Goal: Information Seeking & Learning: Learn about a topic

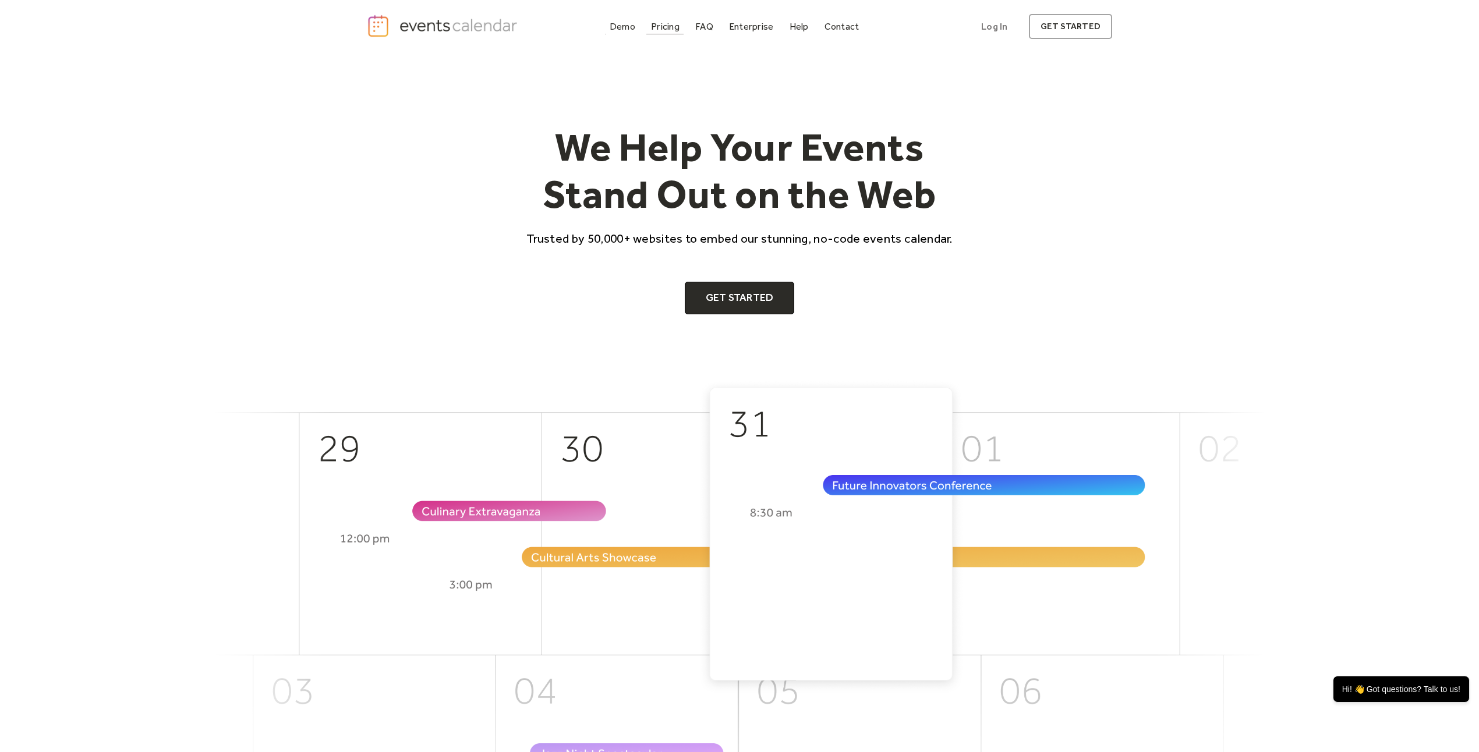
click at [653, 26] on div "Pricing" at bounding box center [665, 26] width 29 height 6
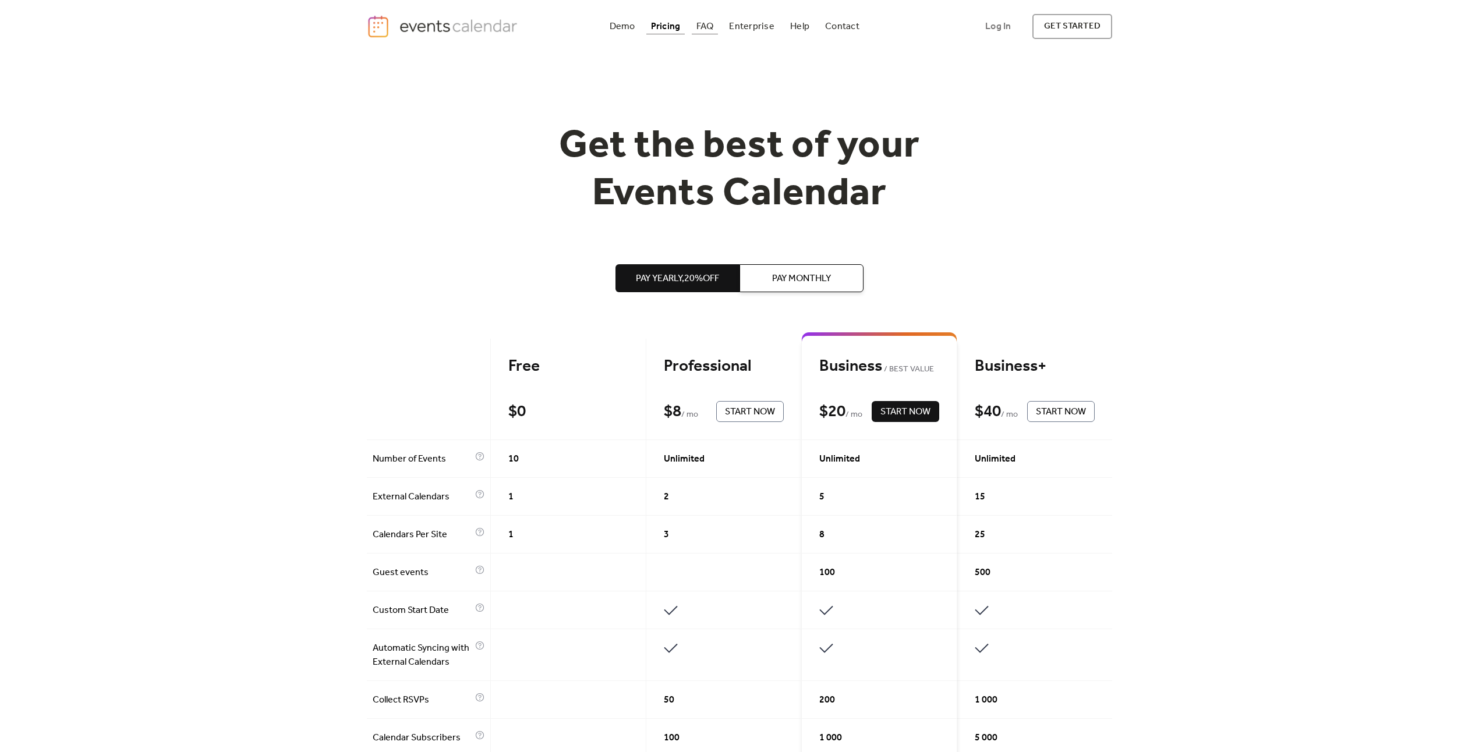
click at [700, 29] on div "FAQ" at bounding box center [704, 26] width 17 height 6
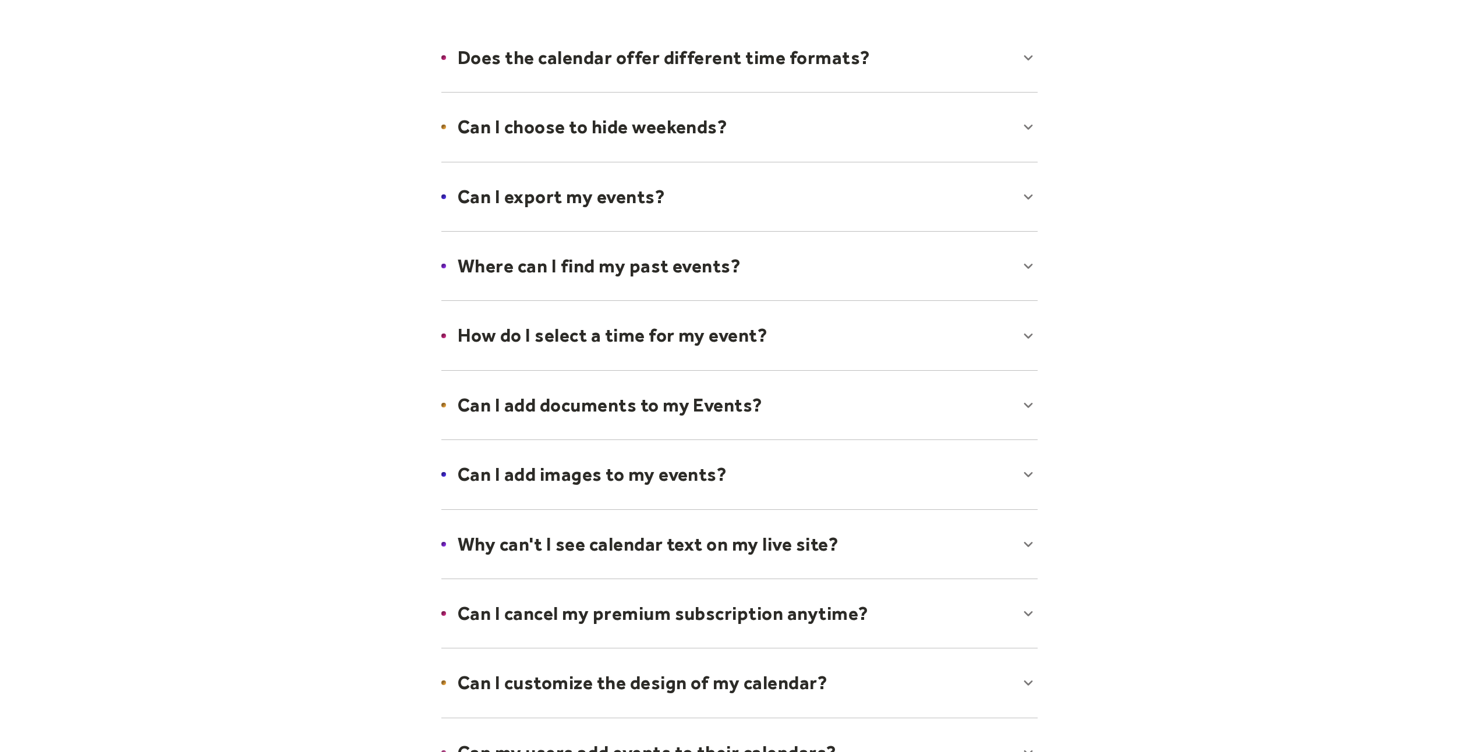
scroll to position [196, 0]
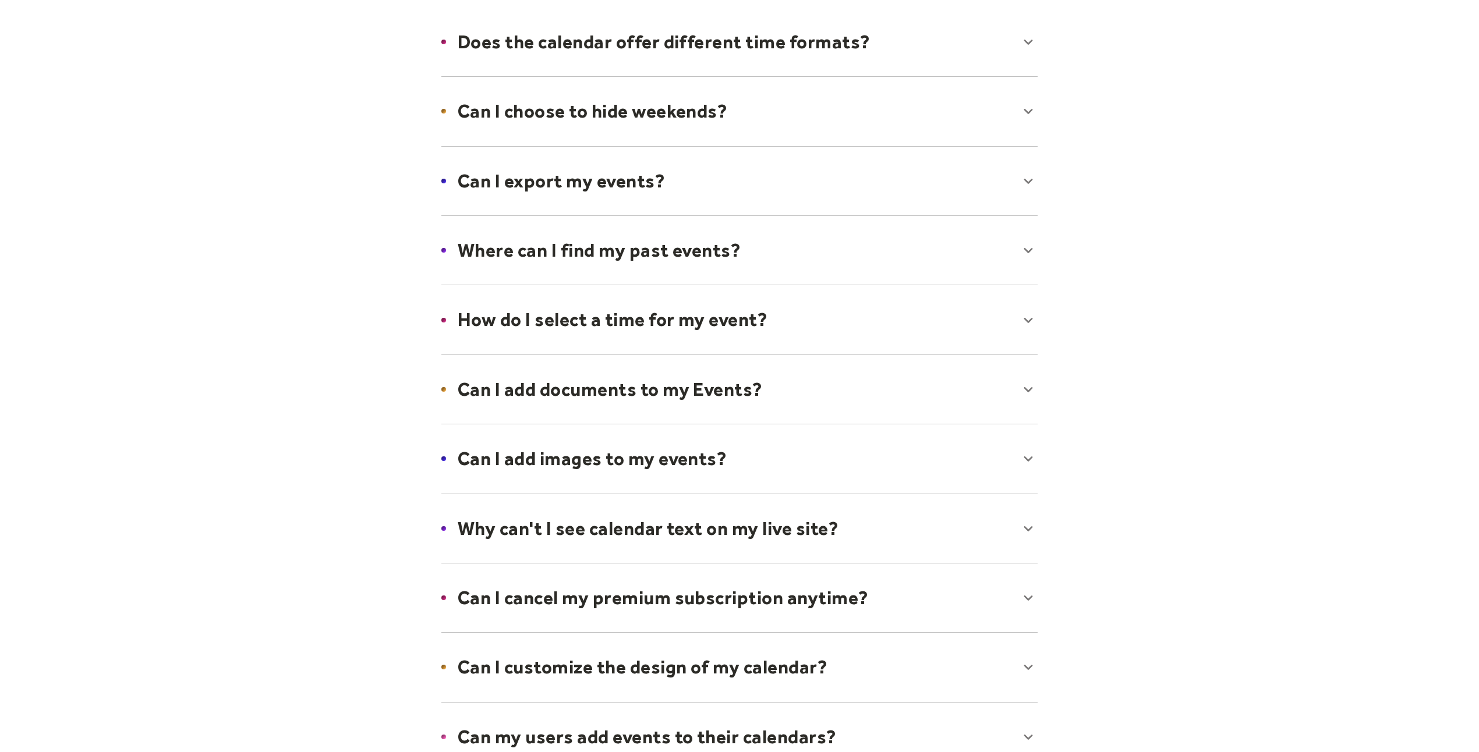
click at [620, 63] on div at bounding box center [739, 41] width 619 height 71
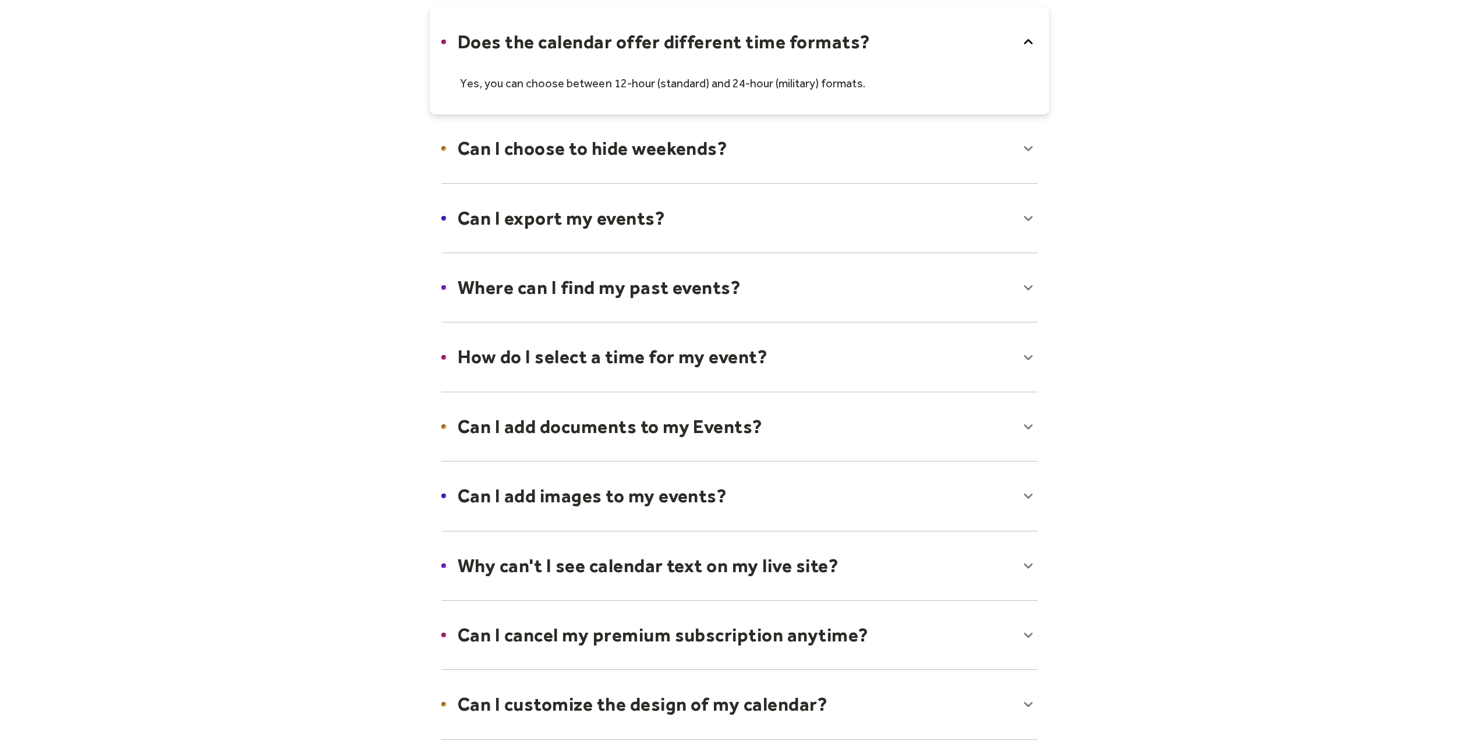
click at [699, 46] on div at bounding box center [739, 60] width 619 height 108
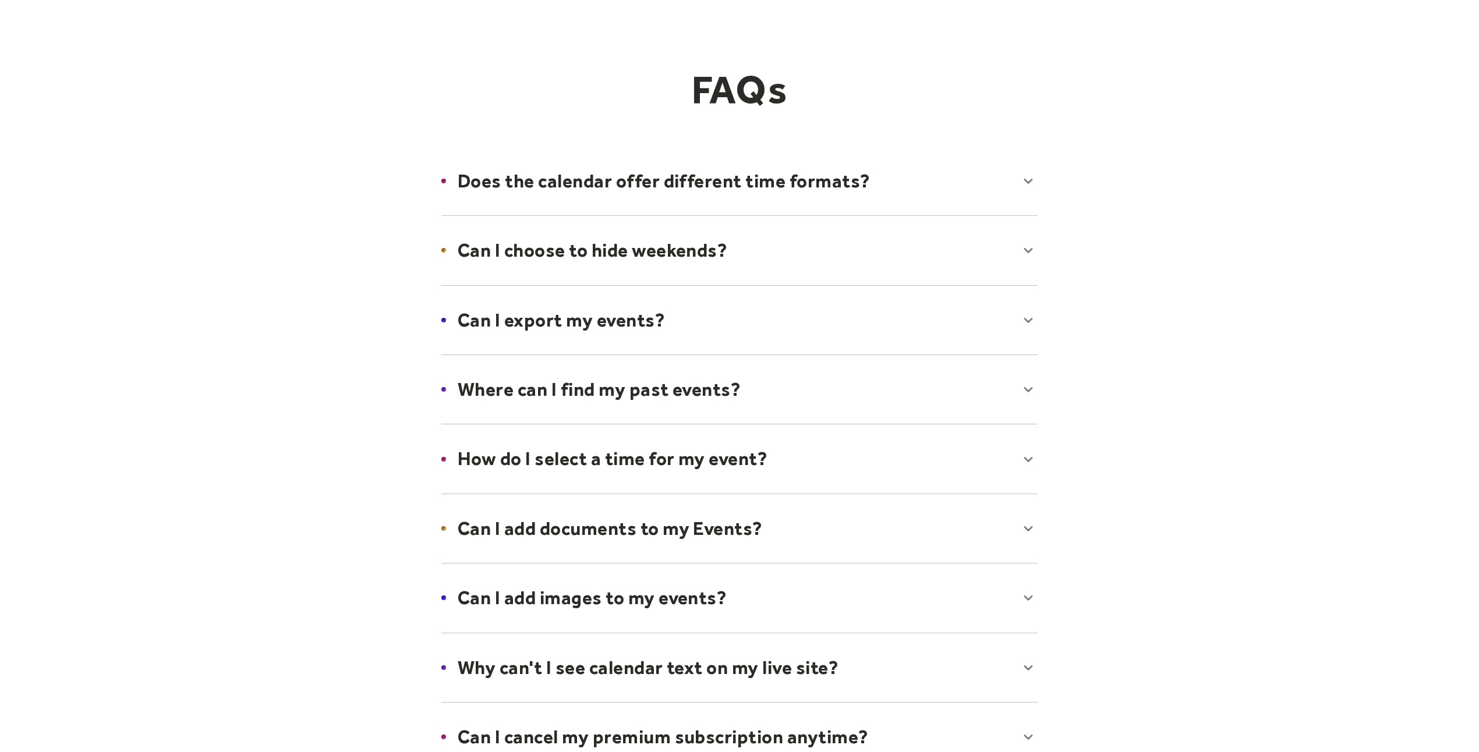
scroll to position [0, 0]
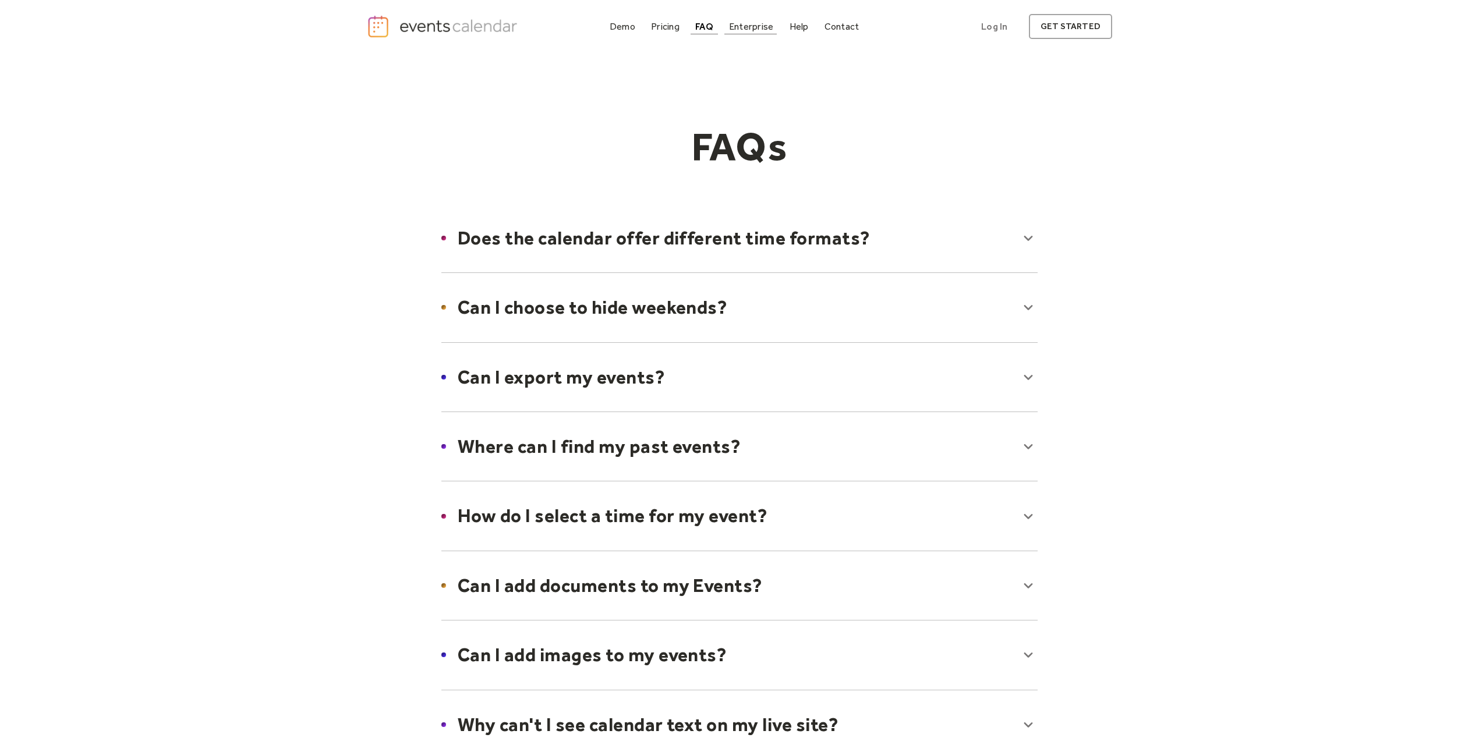
click at [754, 30] on div "Enterprise" at bounding box center [751, 26] width 44 height 6
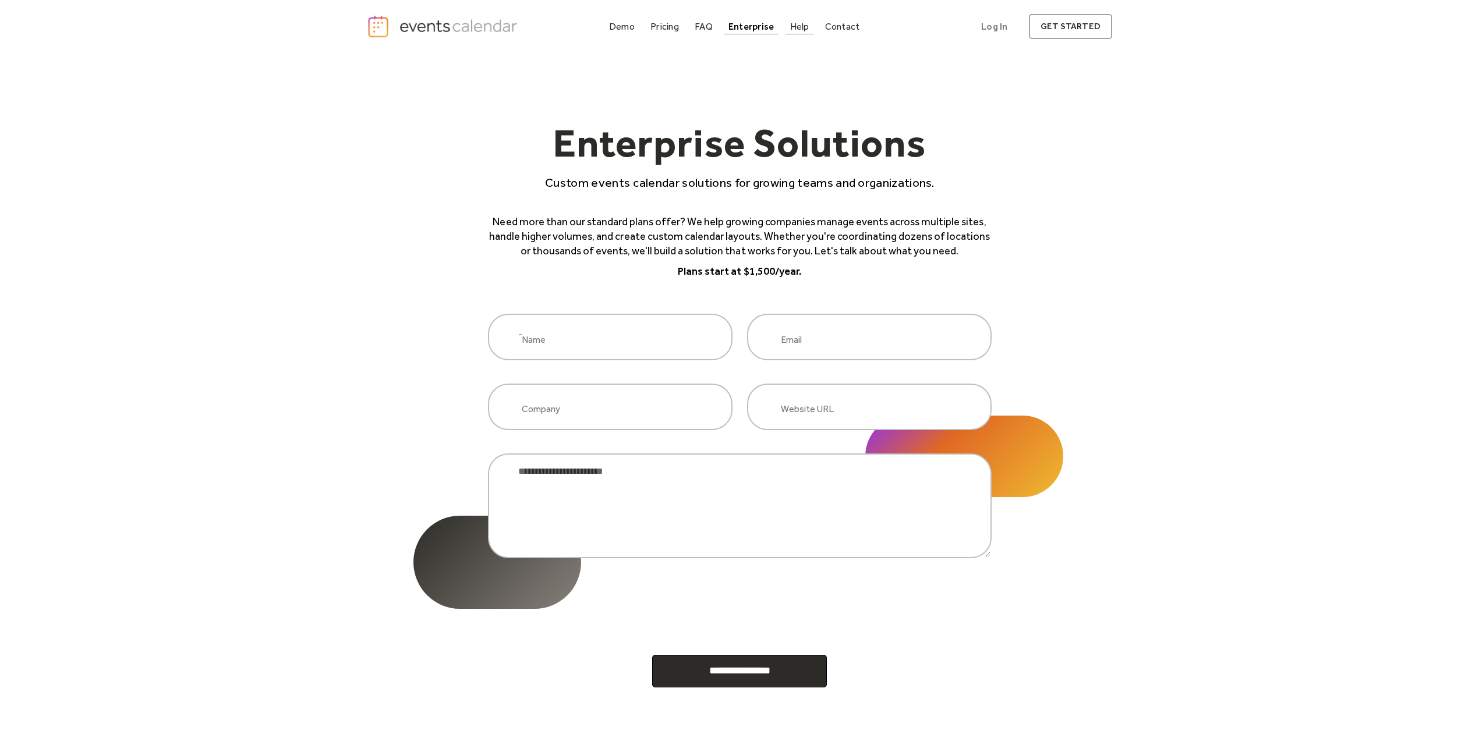
click at [809, 22] on link "Help" at bounding box center [799, 27] width 29 height 16
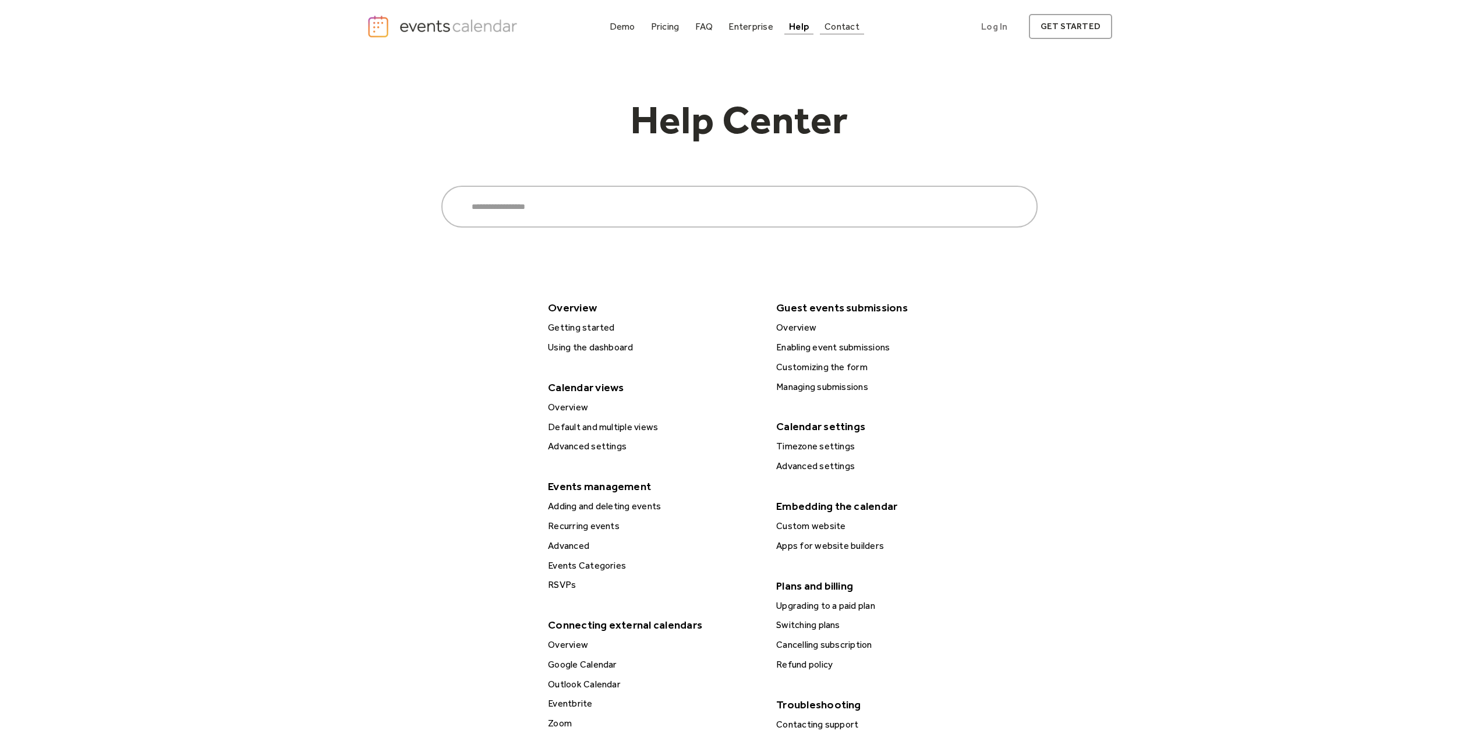
click at [850, 28] on div "Contact" at bounding box center [841, 26] width 35 height 6
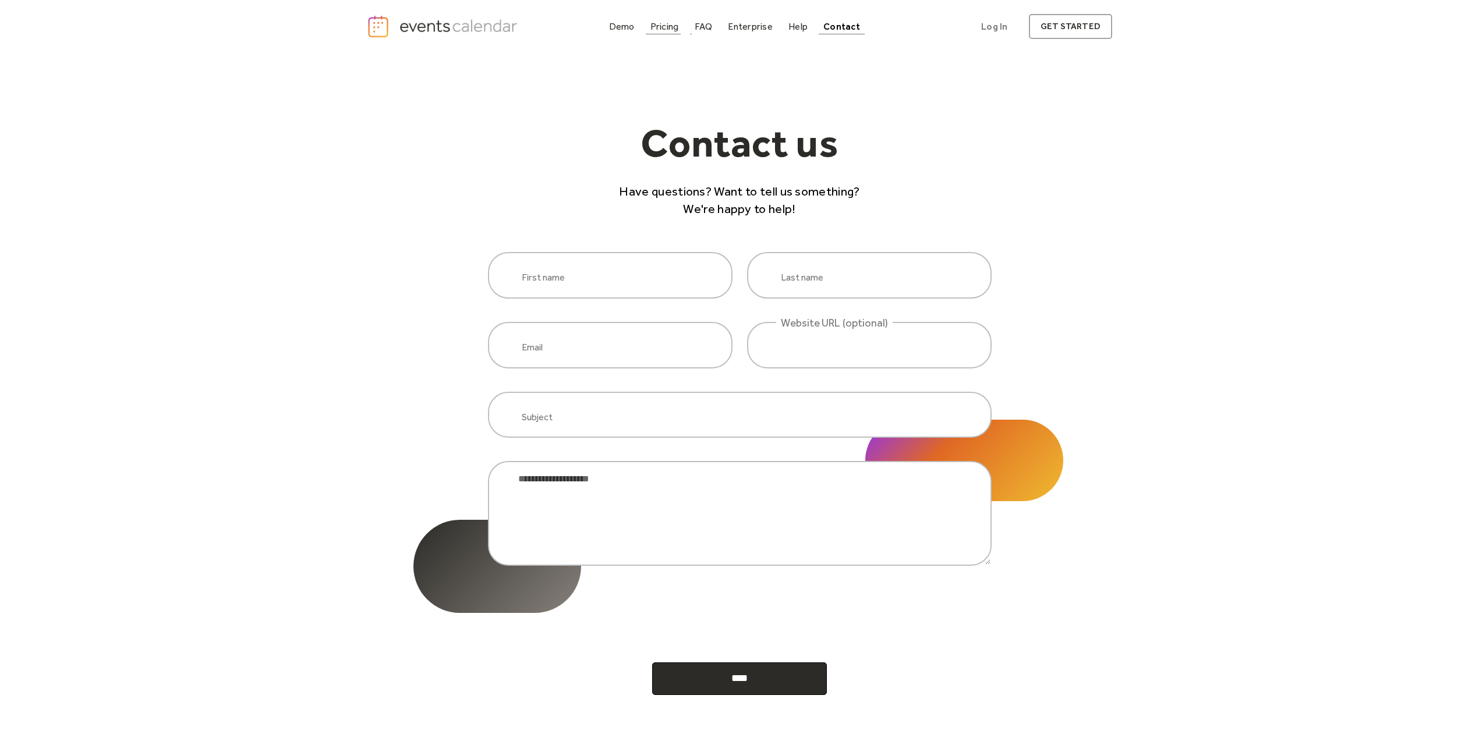
click at [675, 30] on div "Pricing" at bounding box center [664, 26] width 29 height 6
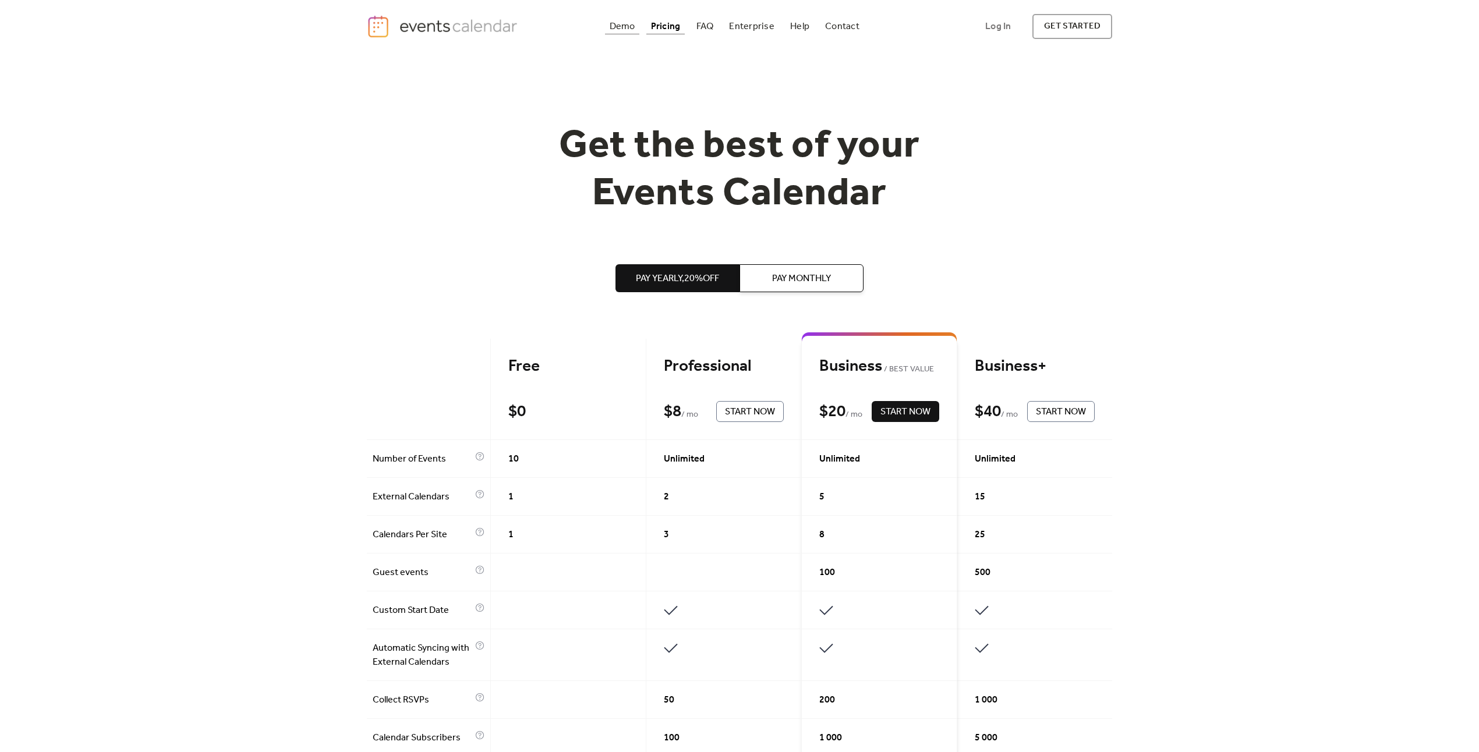
click at [625, 30] on div "Demo" at bounding box center [623, 26] width 26 height 6
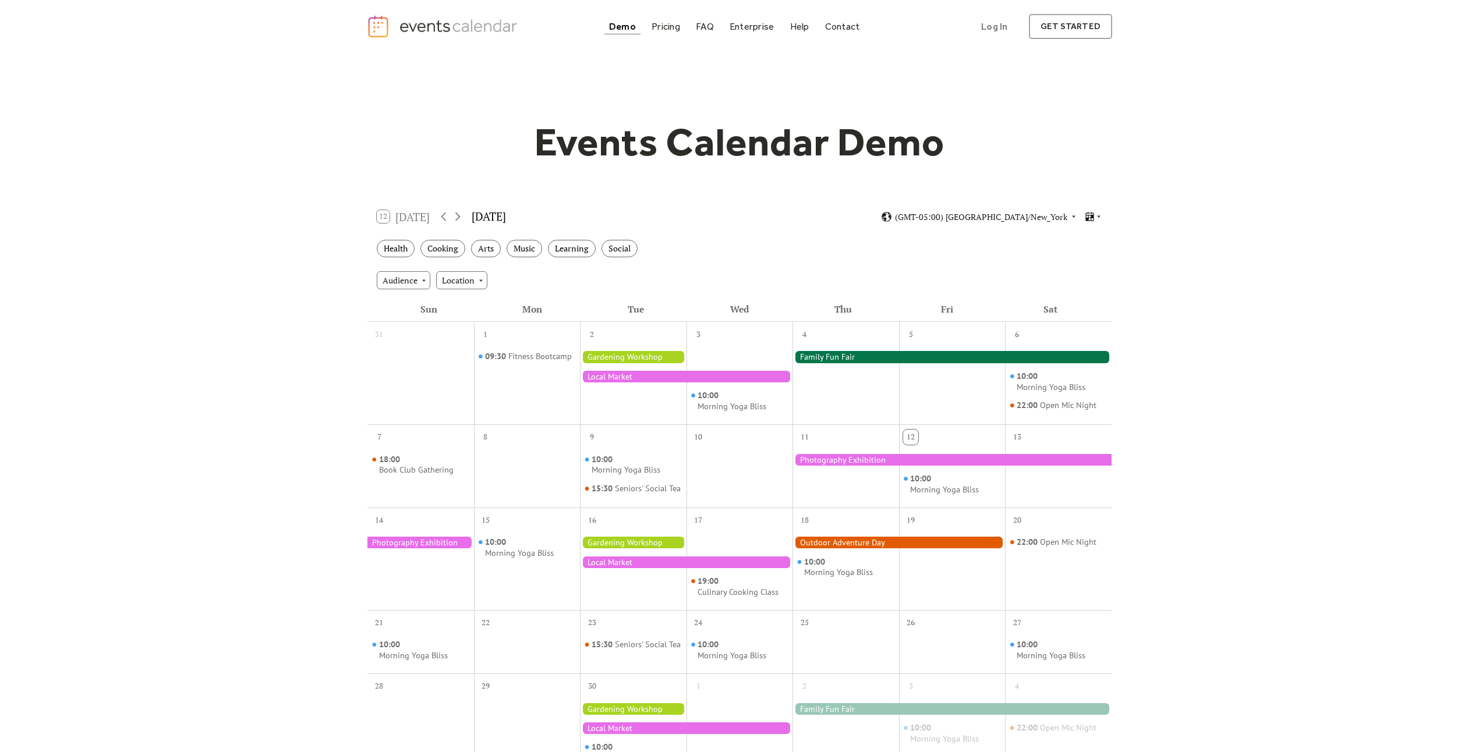
click at [648, 379] on div at bounding box center [686, 377] width 212 height 12
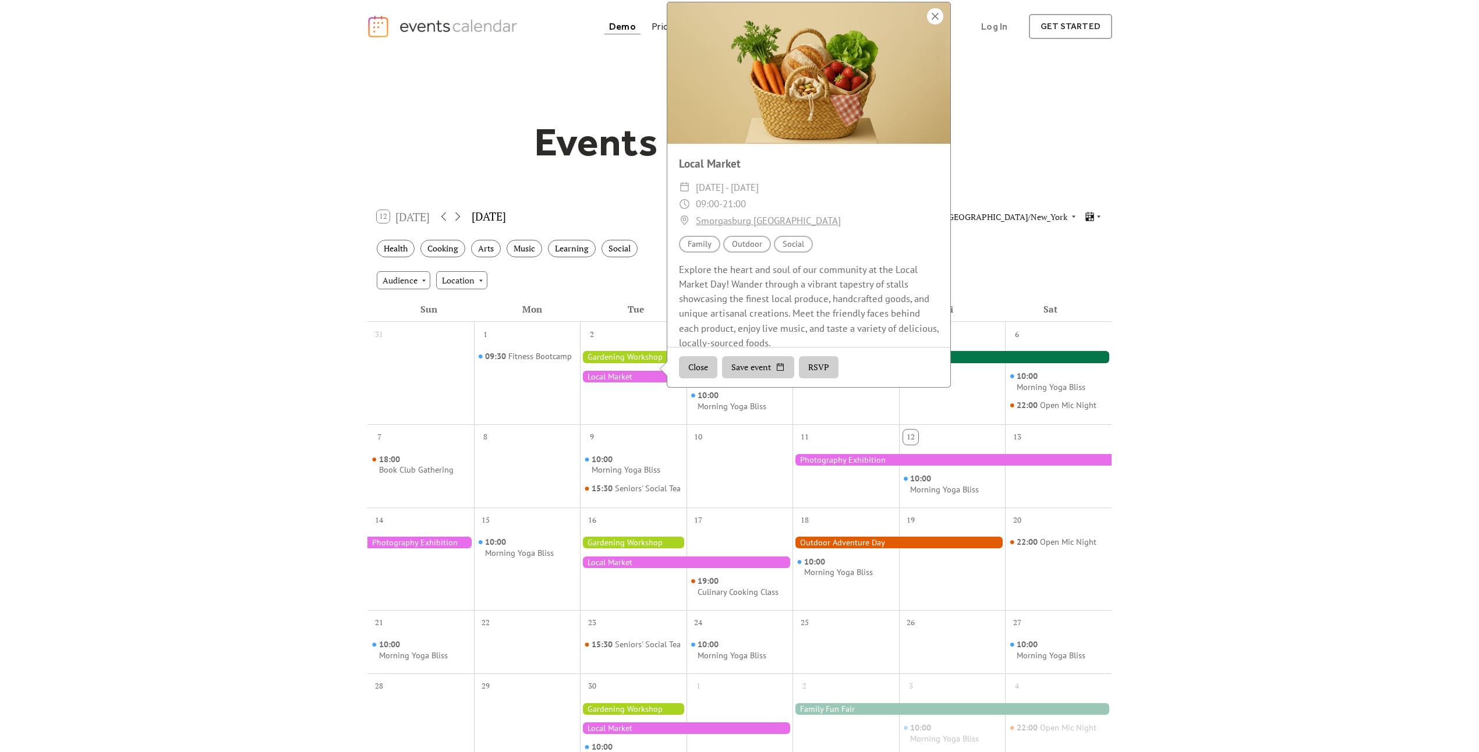
click at [931, 24] on div at bounding box center [935, 16] width 16 height 16
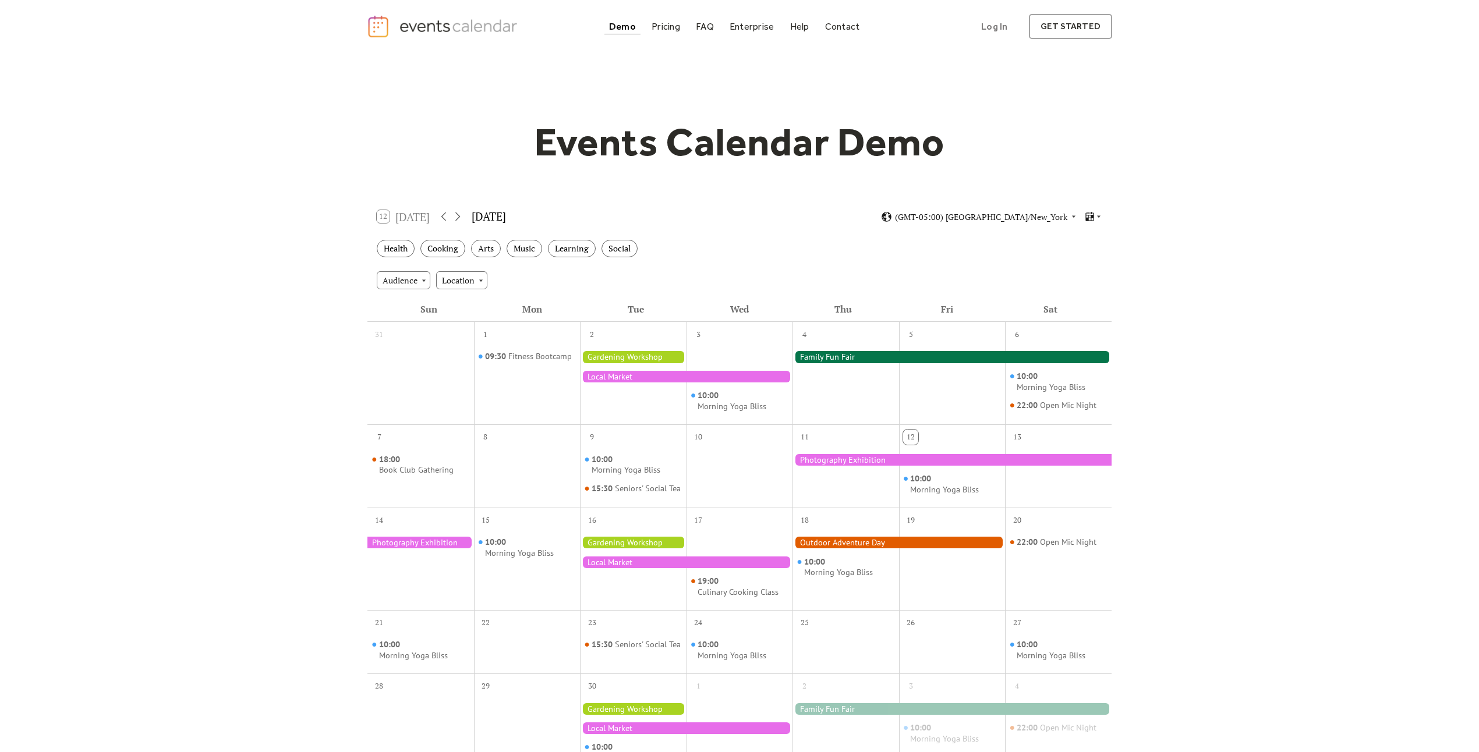
click at [669, 376] on div at bounding box center [686, 377] width 212 height 12
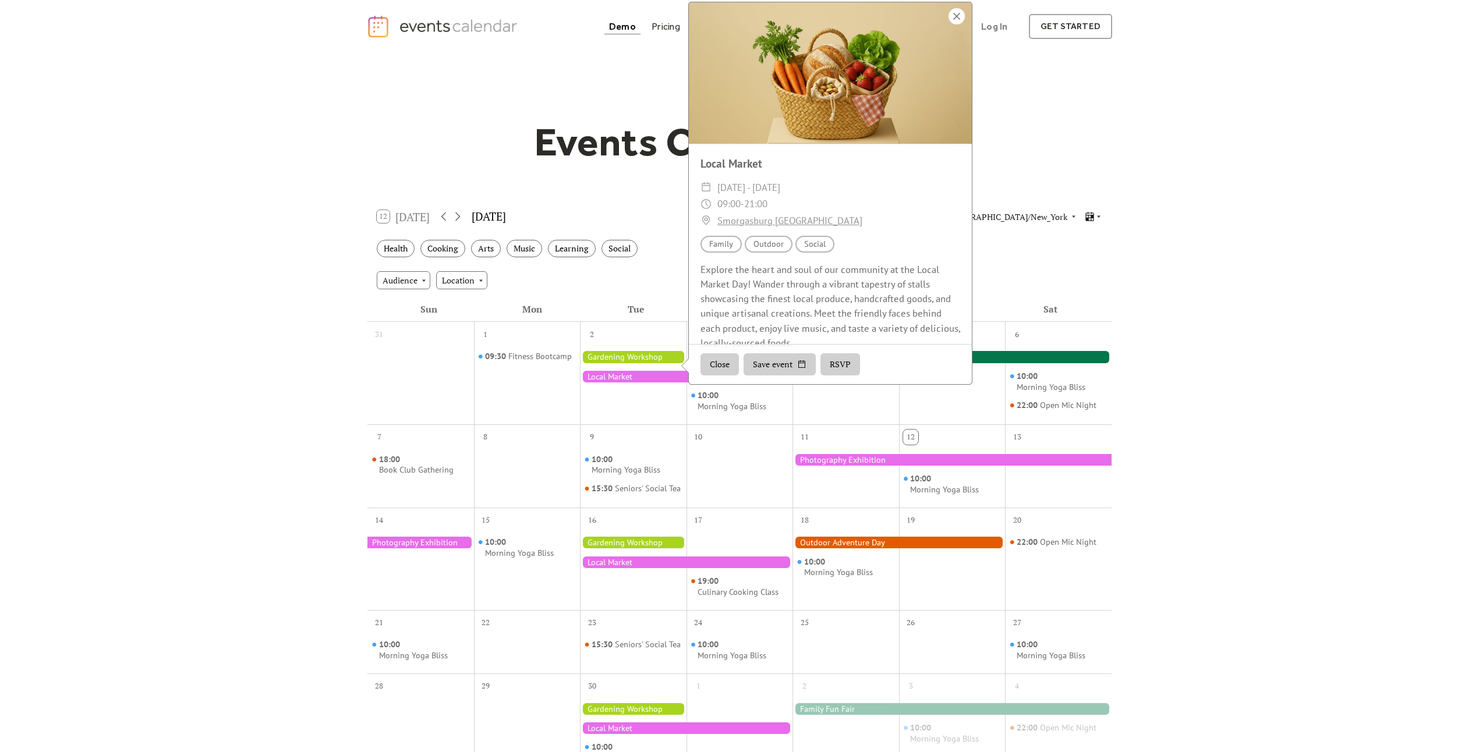
click at [961, 24] on div at bounding box center [956, 16] width 16 height 16
